Goal: Transaction & Acquisition: Purchase product/service

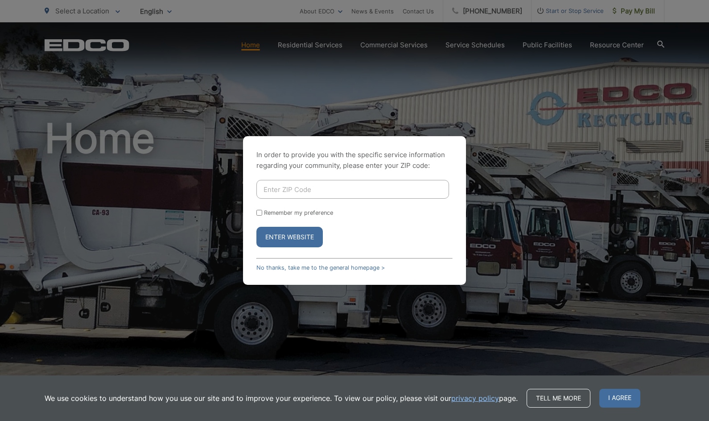
click at [276, 189] on input "Enter ZIP Code" at bounding box center [353, 189] width 193 height 19
type input "92075"
click at [260, 211] on input "Remember my preference" at bounding box center [260, 213] width 6 height 6
checkbox input "true"
click at [282, 238] on button "Enter Website" at bounding box center [290, 237] width 66 height 21
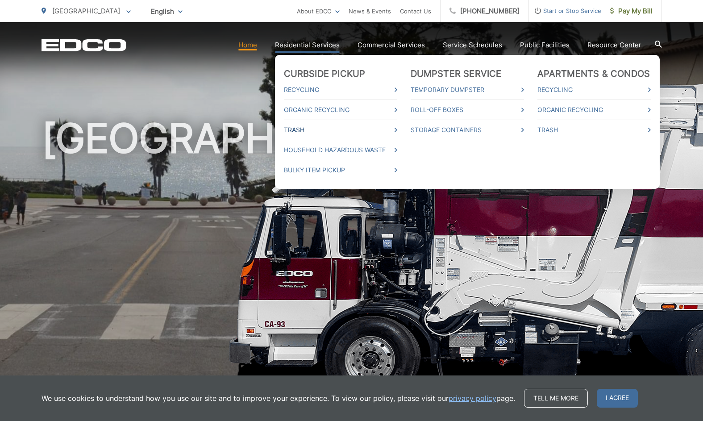
click at [397, 131] on icon at bounding box center [395, 130] width 3 height 4
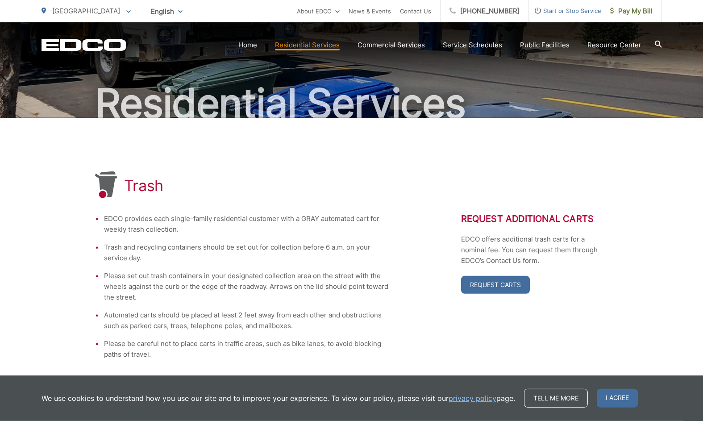
scroll to position [71, 0]
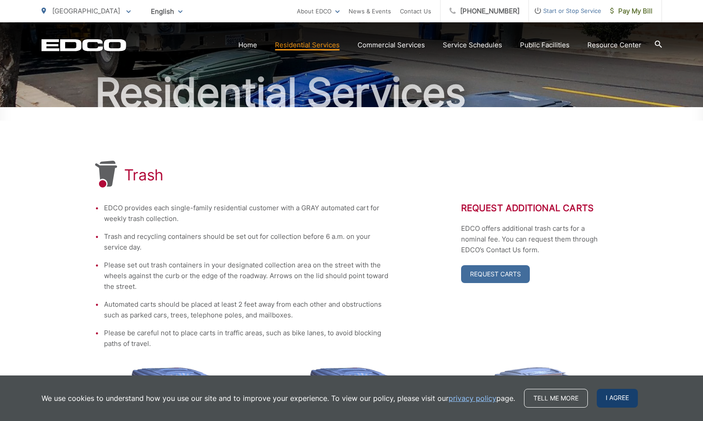
click at [600, 398] on span "I agree" at bounding box center [617, 398] width 41 height 19
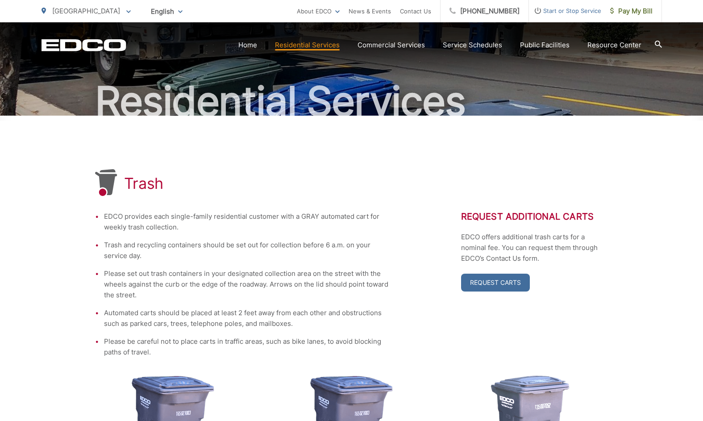
scroll to position [55, 0]
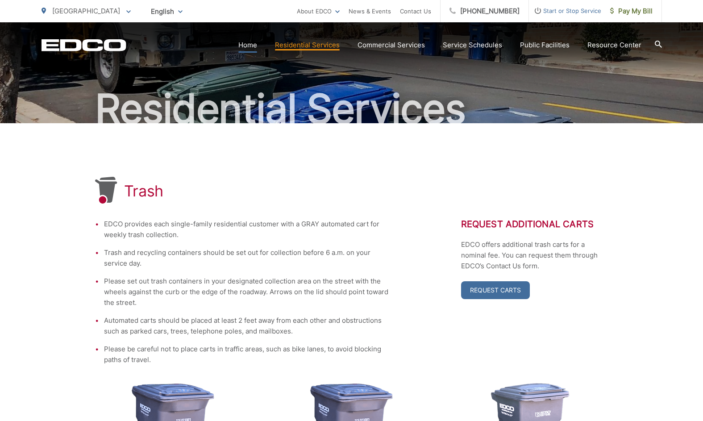
click at [251, 45] on link "Home" at bounding box center [247, 45] width 19 height 11
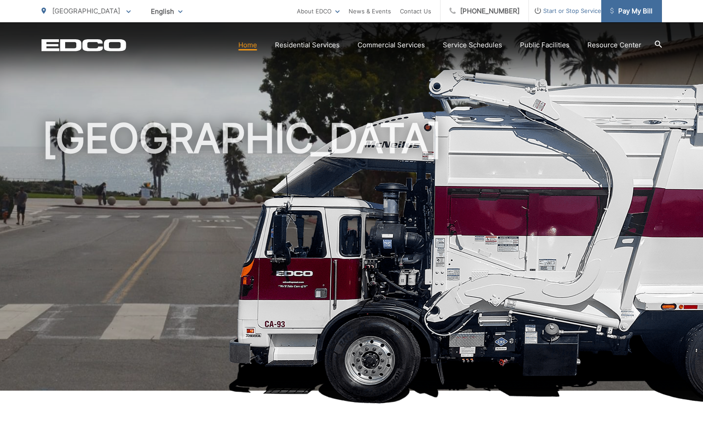
click at [639, 13] on span "Pay My Bill" at bounding box center [631, 11] width 42 height 11
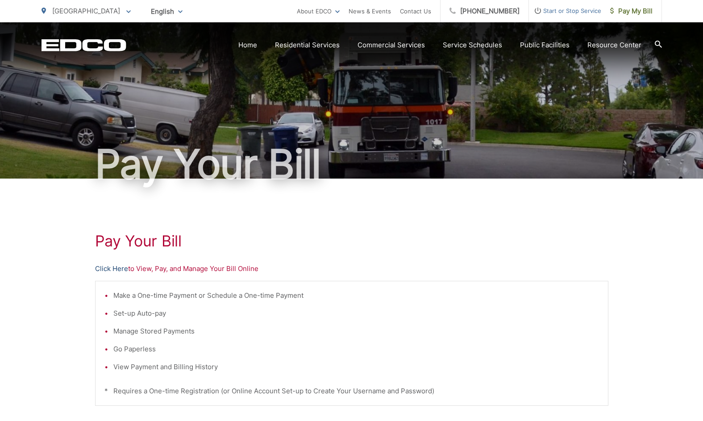
click at [120, 269] on link "Click Here" at bounding box center [111, 268] width 33 height 11
